Goal: Task Accomplishment & Management: Manage account settings

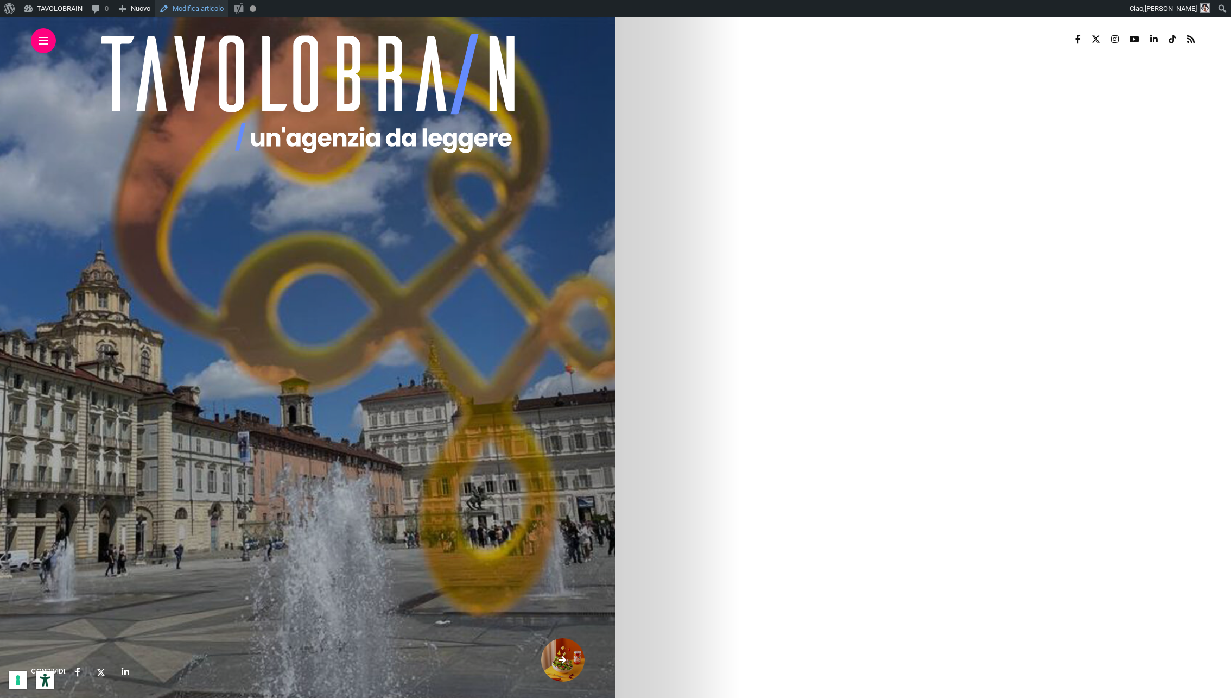
click at [213, 8] on link "Modifica articolo" at bounding box center [191, 8] width 73 height 17
